Goal: Transaction & Acquisition: Purchase product/service

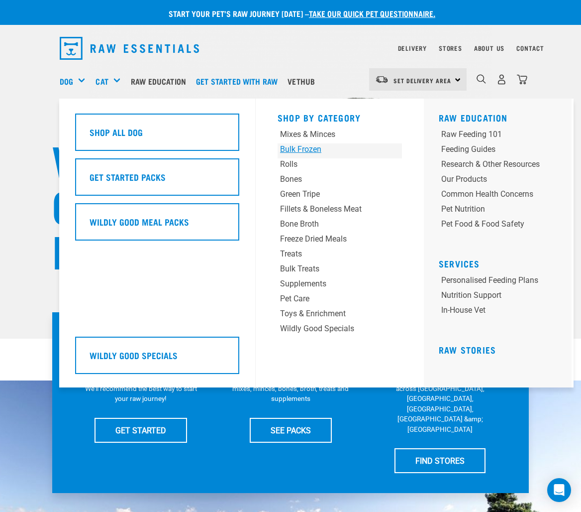
click at [306, 151] on div "Bulk Frozen" at bounding box center [329, 149] width 98 height 12
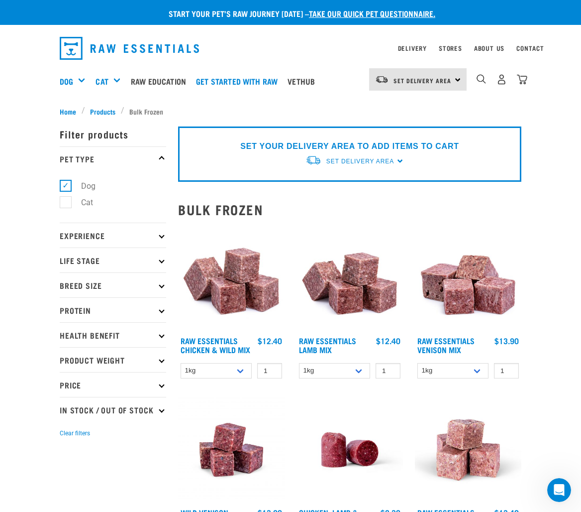
click at [236, 258] on img at bounding box center [231, 277] width 107 height 107
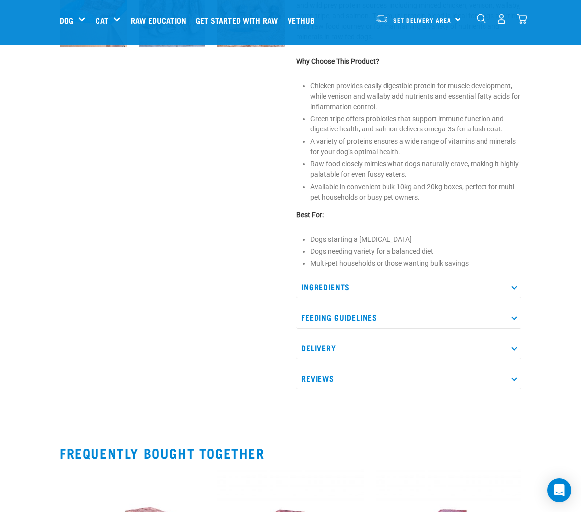
scroll to position [412, 0]
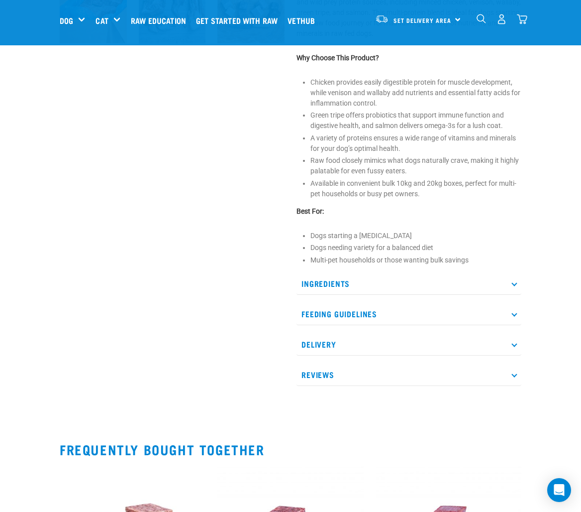
click at [518, 286] on p "Ingredients" at bounding box center [409, 283] width 225 height 22
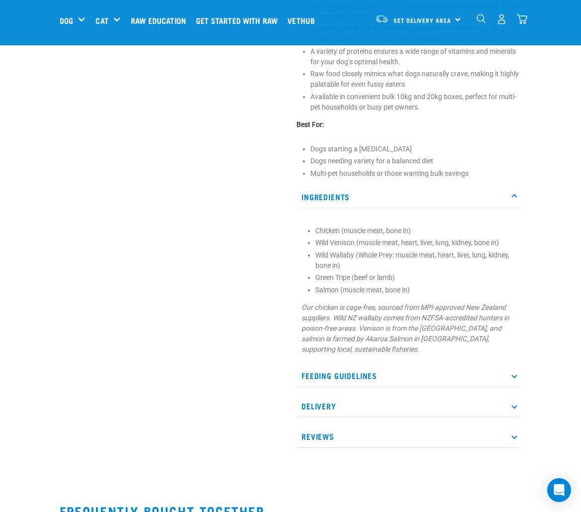
scroll to position [503, 0]
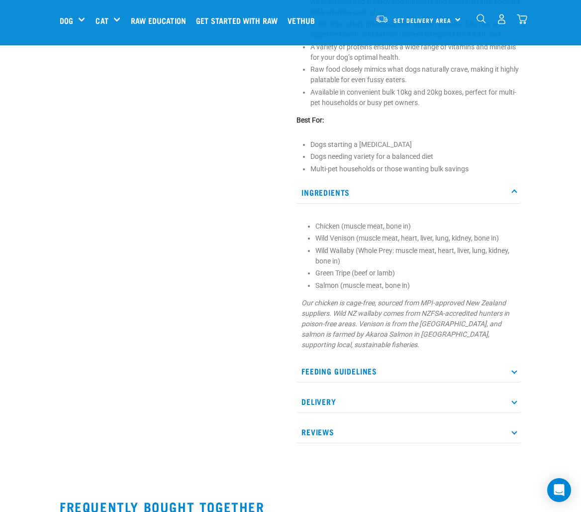
drag, startPoint x: 515, startPoint y: 372, endPoint x: 507, endPoint y: 372, distance: 7.5
click at [515, 372] on icon at bounding box center [514, 370] width 5 height 5
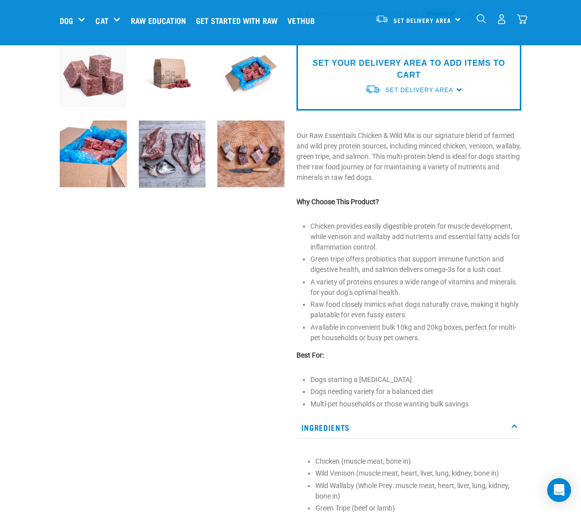
scroll to position [272, 0]
